Goal: Task Accomplishment & Management: Use online tool/utility

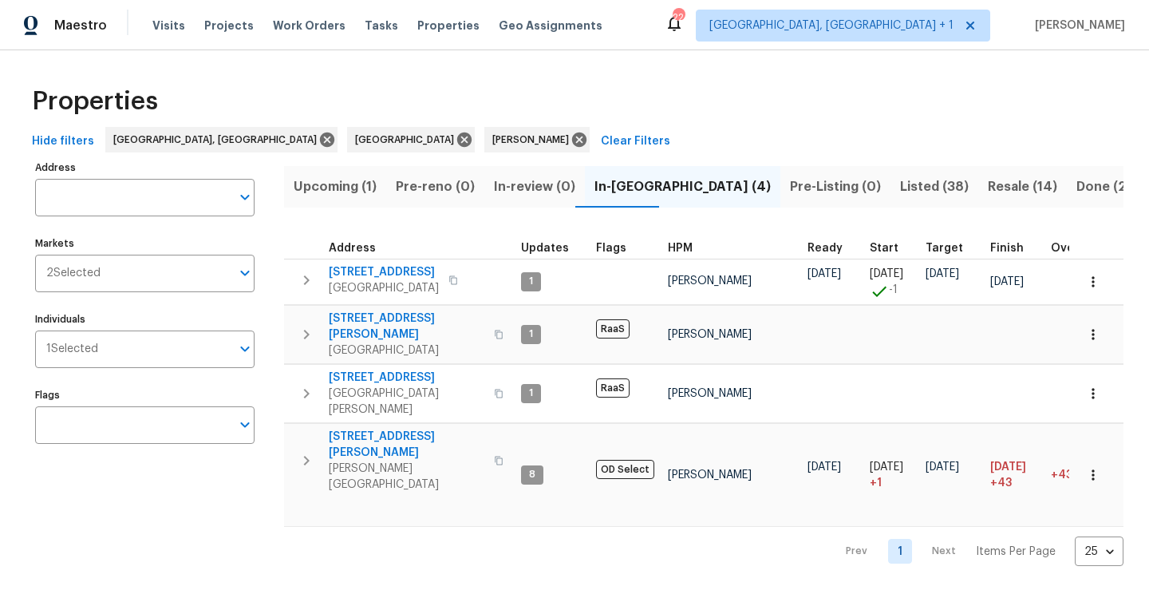
click at [900, 187] on span "Listed (38)" at bounding box center [934, 187] width 69 height 22
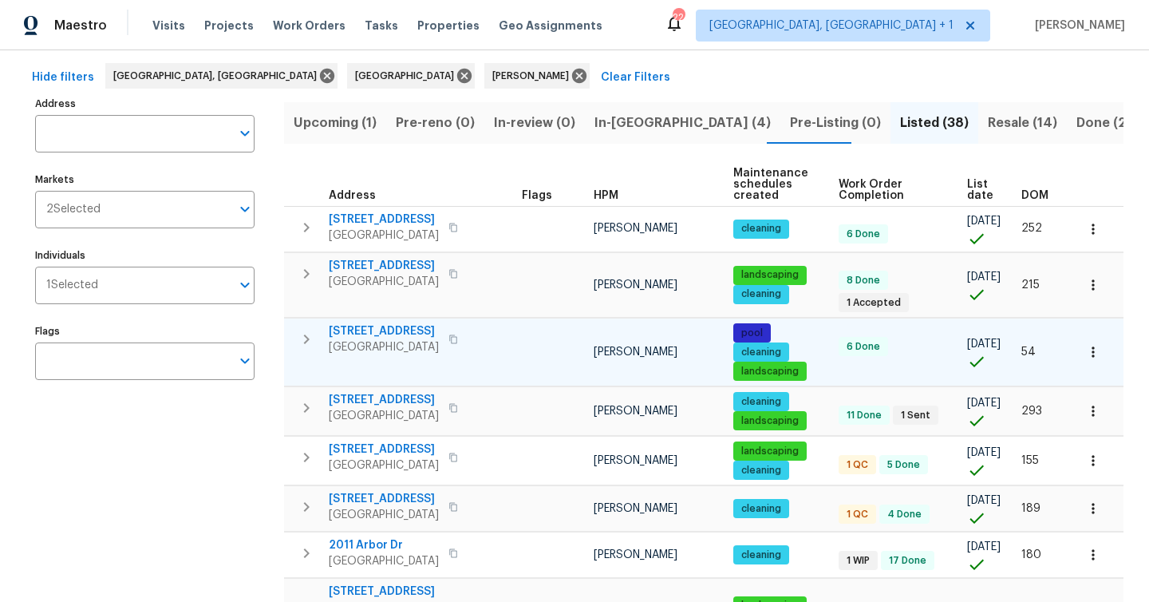
scroll to position [68, 0]
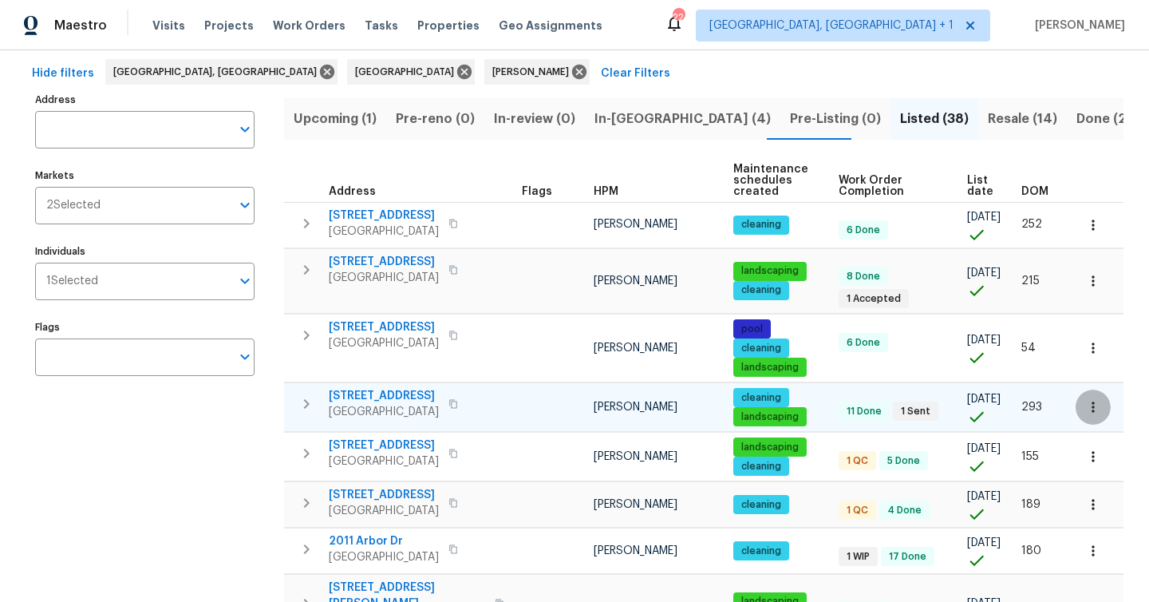
click at [1095, 408] on icon "button" at bounding box center [1093, 407] width 16 height 16
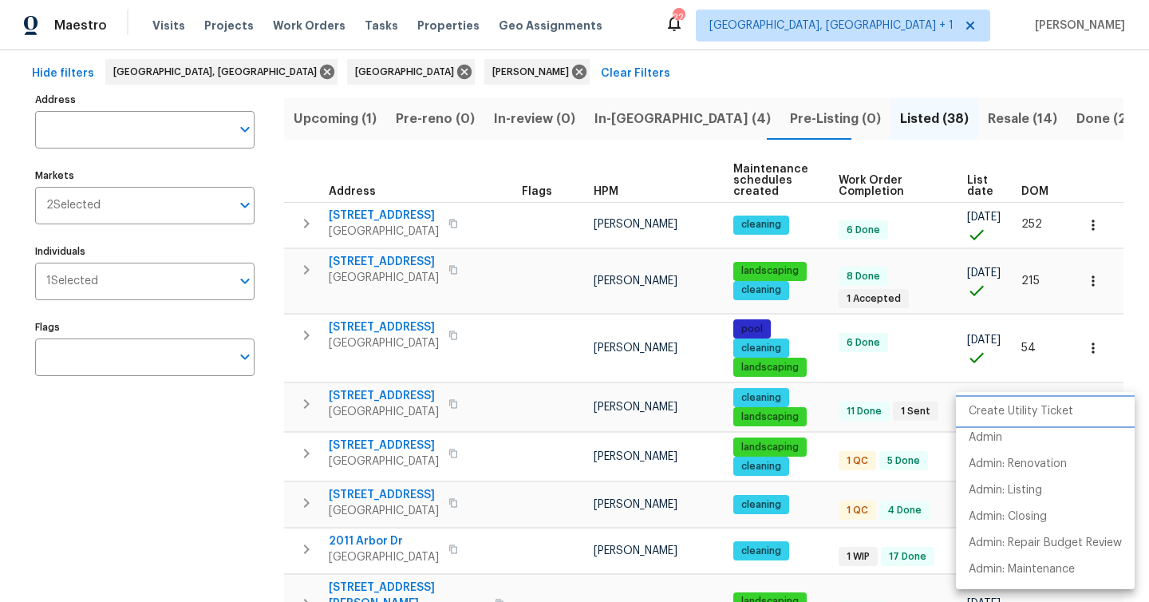
click at [1059, 413] on p "Create Utility Ticket" at bounding box center [1021, 411] width 105 height 17
click at [1090, 437] on li "Admin" at bounding box center [1045, 437] width 179 height 26
